Goal: Information Seeking & Learning: Find specific fact

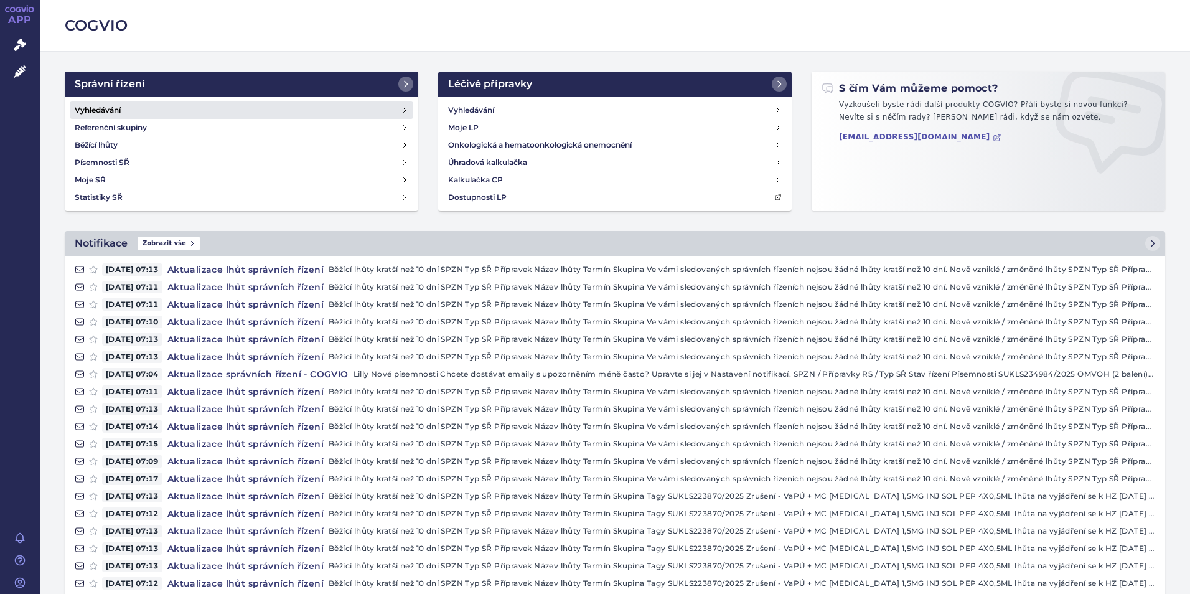
click at [220, 116] on link "Vyhledávání" at bounding box center [242, 109] width 344 height 17
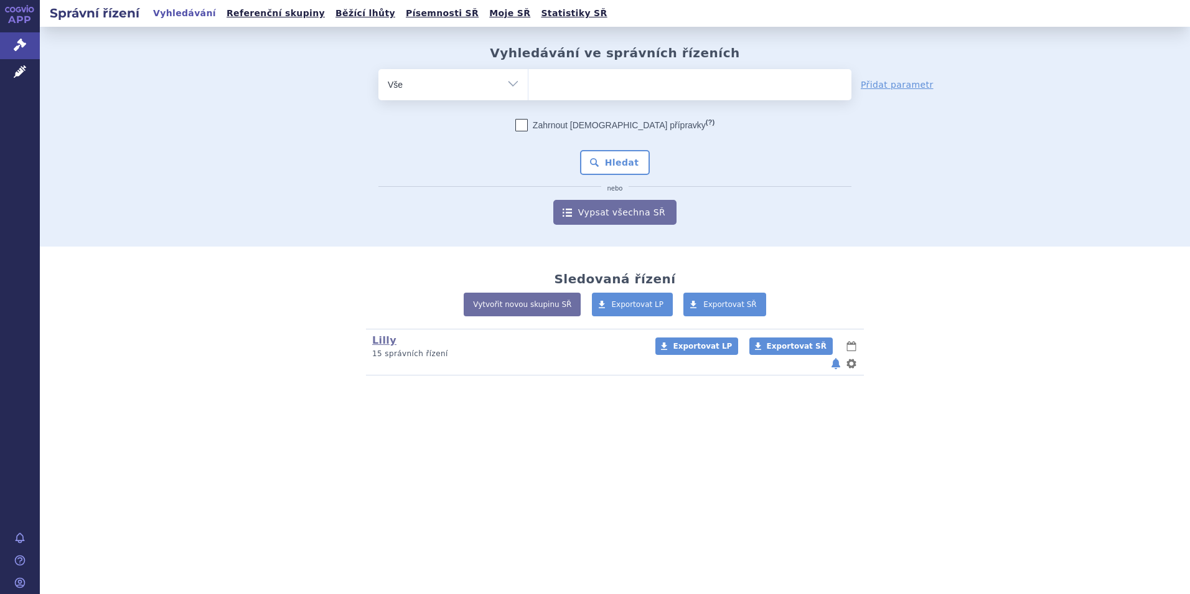
click at [613, 88] on ul at bounding box center [690, 82] width 323 height 26
click at [529, 88] on select at bounding box center [528, 83] width 1 height 31
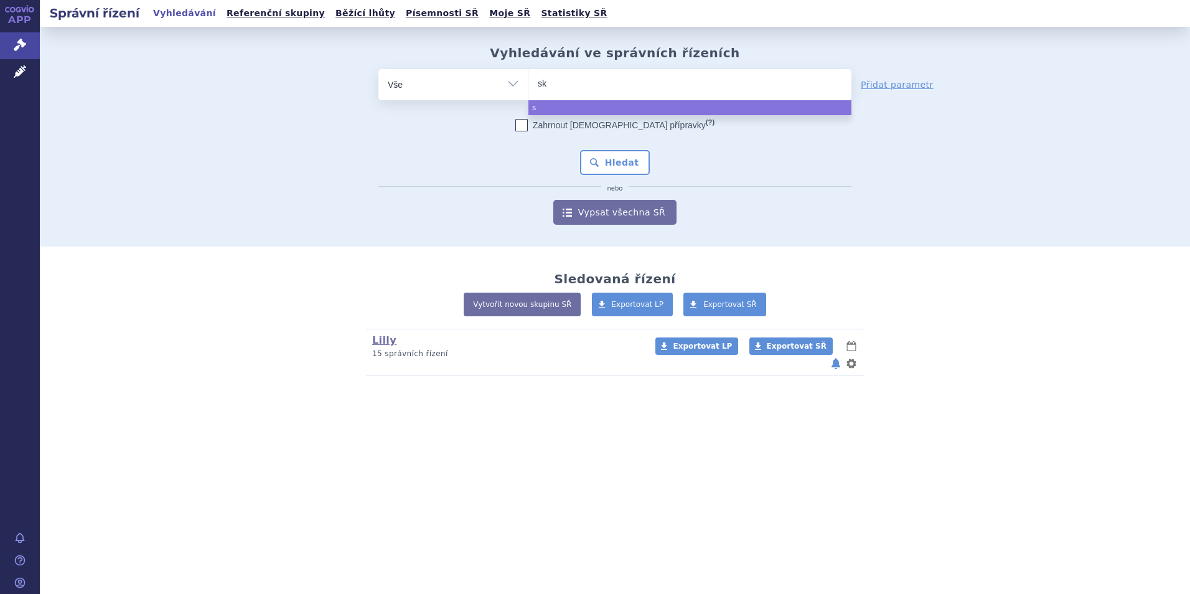
type input "sky"
type input "skyr"
type input "skyriz"
type input "[MEDICAL_DATA]"
select select "skyrizi"
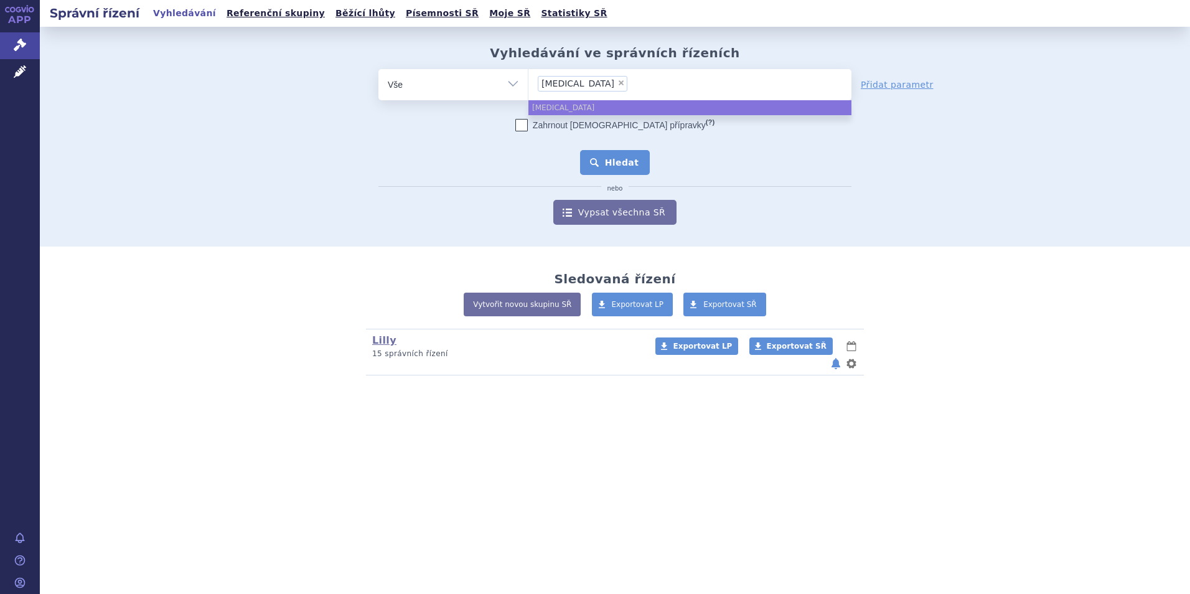
click at [618, 157] on button "Hledat" at bounding box center [615, 162] width 70 height 25
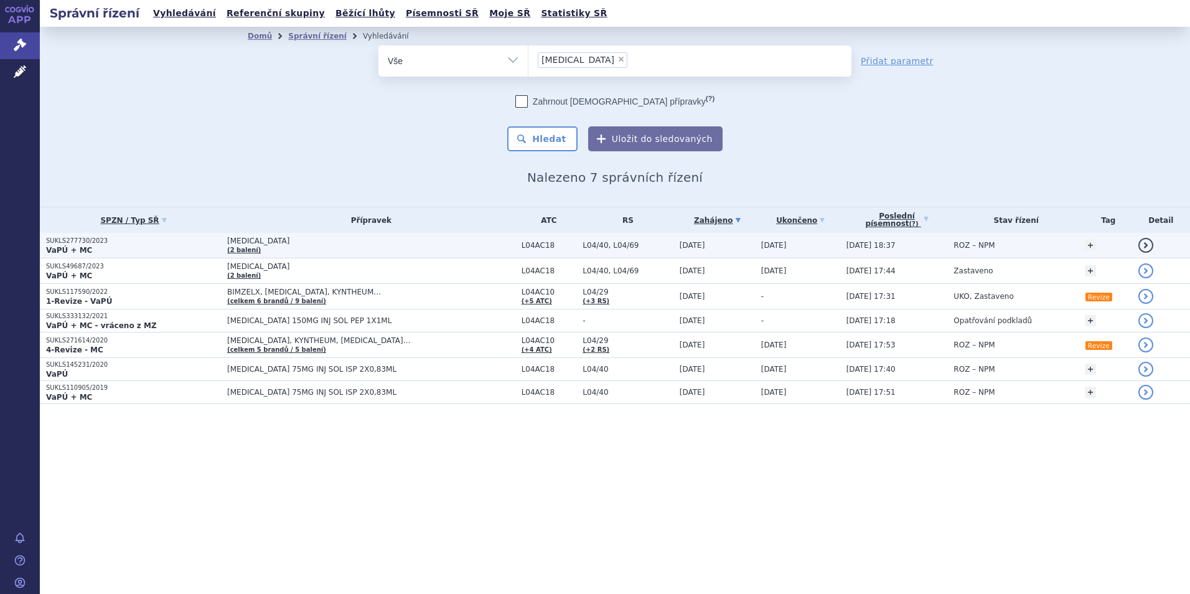
click at [459, 243] on span "[MEDICAL_DATA]" at bounding box center [371, 241] width 288 height 9
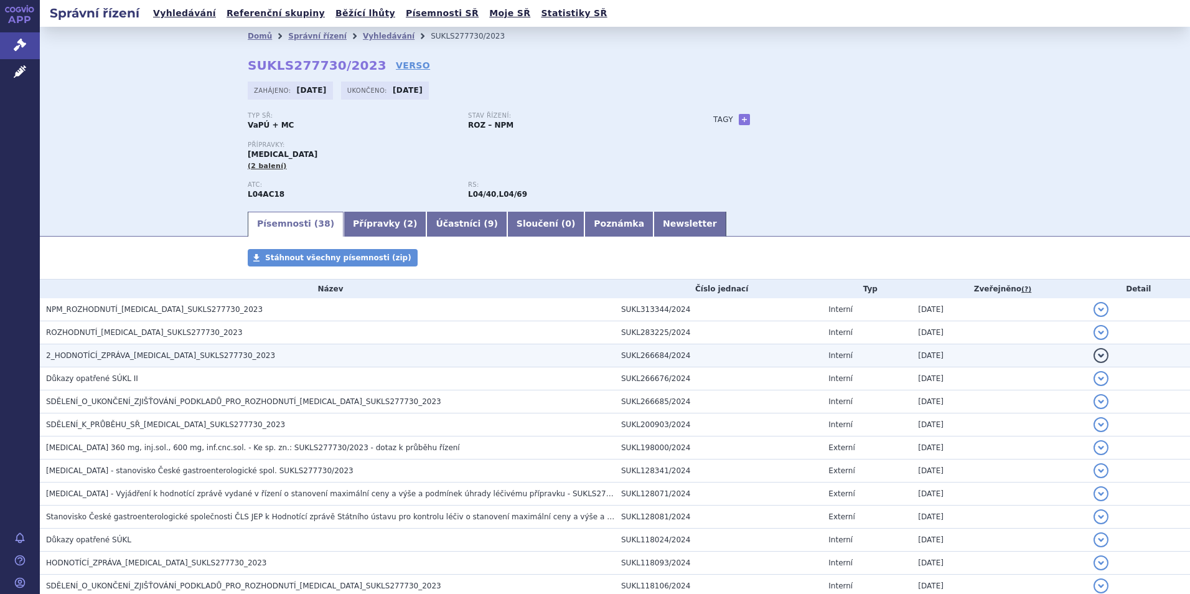
click at [209, 352] on span "2_HODNOTÍCÍ_ZPRÁVA_[MEDICAL_DATA]_SUKLS277730_2023" at bounding box center [160, 355] width 229 height 9
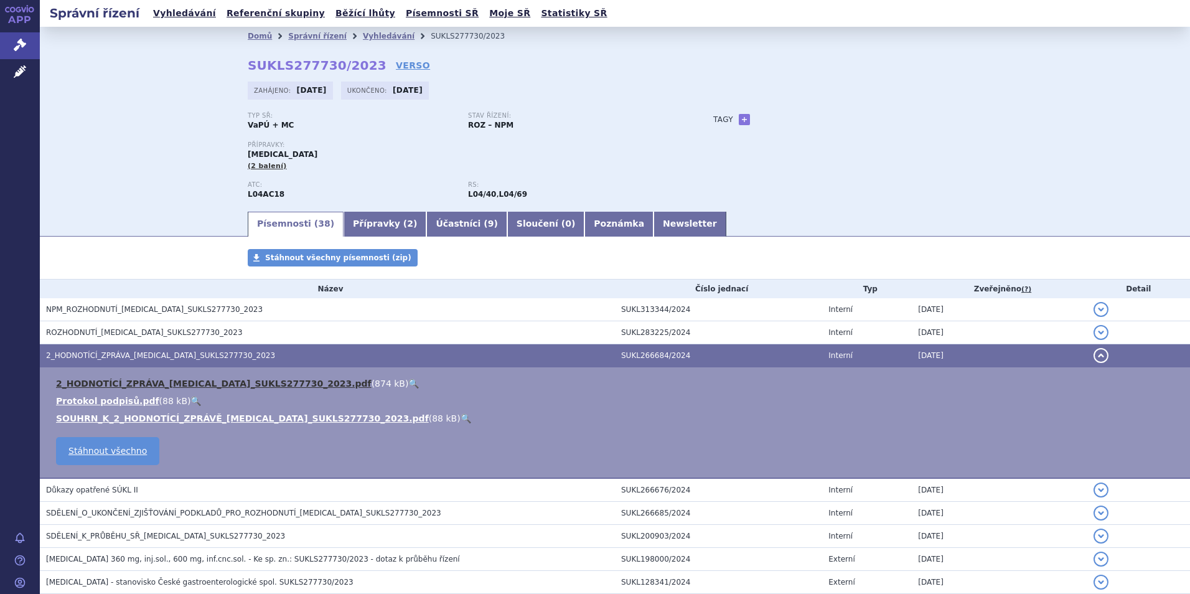
click at [196, 382] on link "2_HODNOTÍCÍ_ZPRÁVA_[MEDICAL_DATA]_SUKLS277730_2023.pdf" at bounding box center [214, 384] width 316 height 10
